Goal: Information Seeking & Learning: Learn about a topic

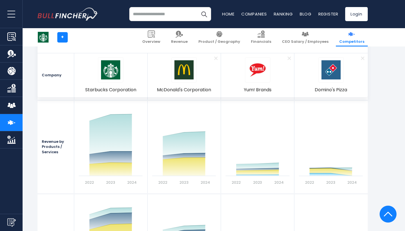
scroll to position [584, 0]
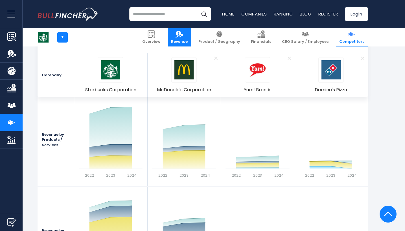
click at [183, 35] on img at bounding box center [178, 33] width 7 height 7
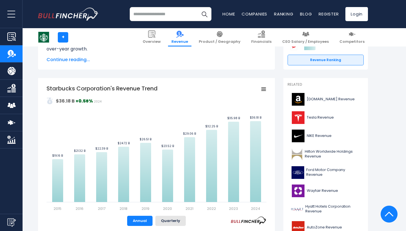
scroll to position [92, 0]
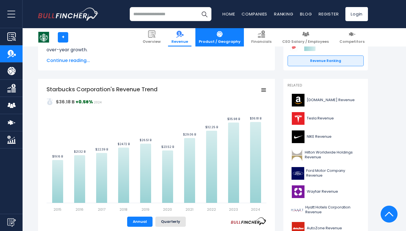
click at [239, 35] on link "Product / Geography" at bounding box center [219, 37] width 49 height 18
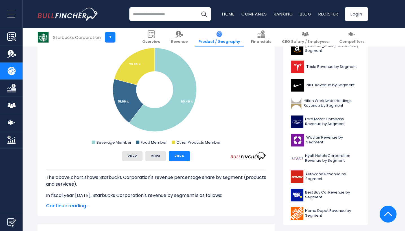
scroll to position [161, 0]
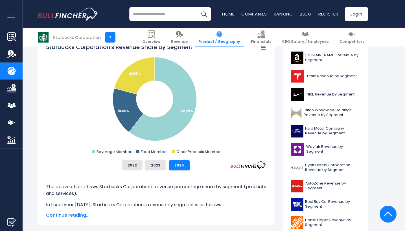
click at [74, 217] on span "Continue reading..." at bounding box center [156, 215] width 220 height 7
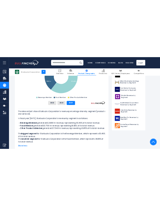
scroll to position [211, 0]
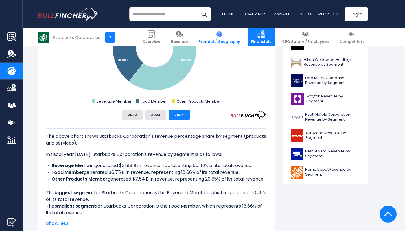
click at [271, 39] on span "Financials" at bounding box center [261, 41] width 20 height 5
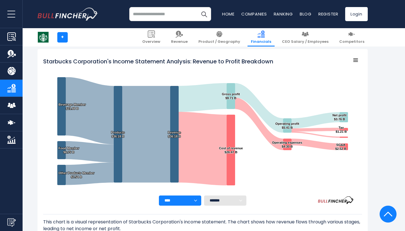
scroll to position [75, 0]
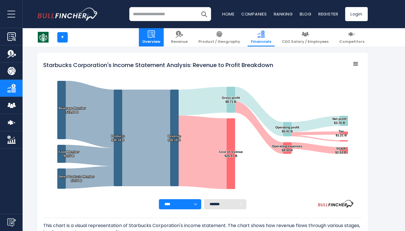
click at [160, 39] on span "Overview" at bounding box center [151, 41] width 18 height 5
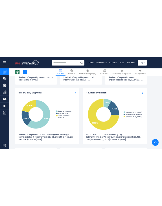
scroll to position [492, 0]
